Goal: Information Seeking & Learning: Learn about a topic

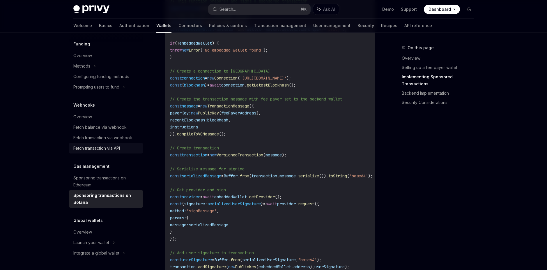
scroll to position [589, 0]
click at [104, 174] on link "Sponsoring transactions on Ethereum" at bounding box center [106, 181] width 75 height 17
type textarea "*"
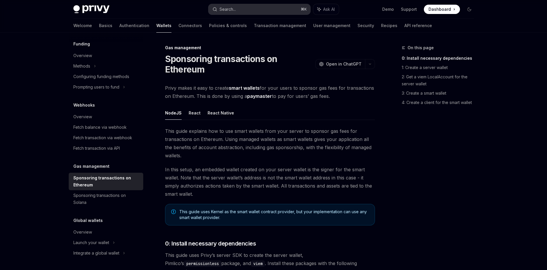
click at [281, 10] on button "Search... ⌘ K" at bounding box center [259, 9] width 102 height 10
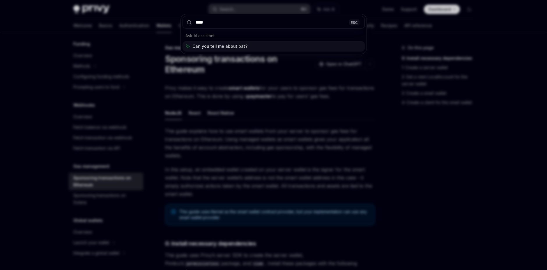
type input "*****"
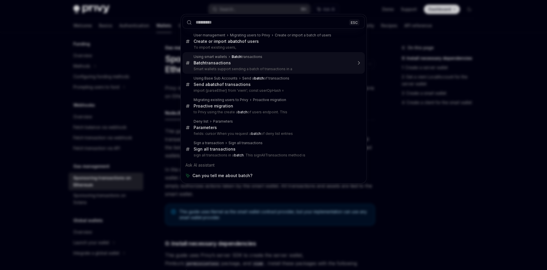
type textarea "*"
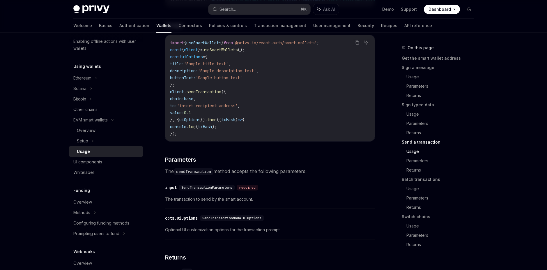
scroll to position [913, 0]
